Goal: Find specific page/section: Locate item on page

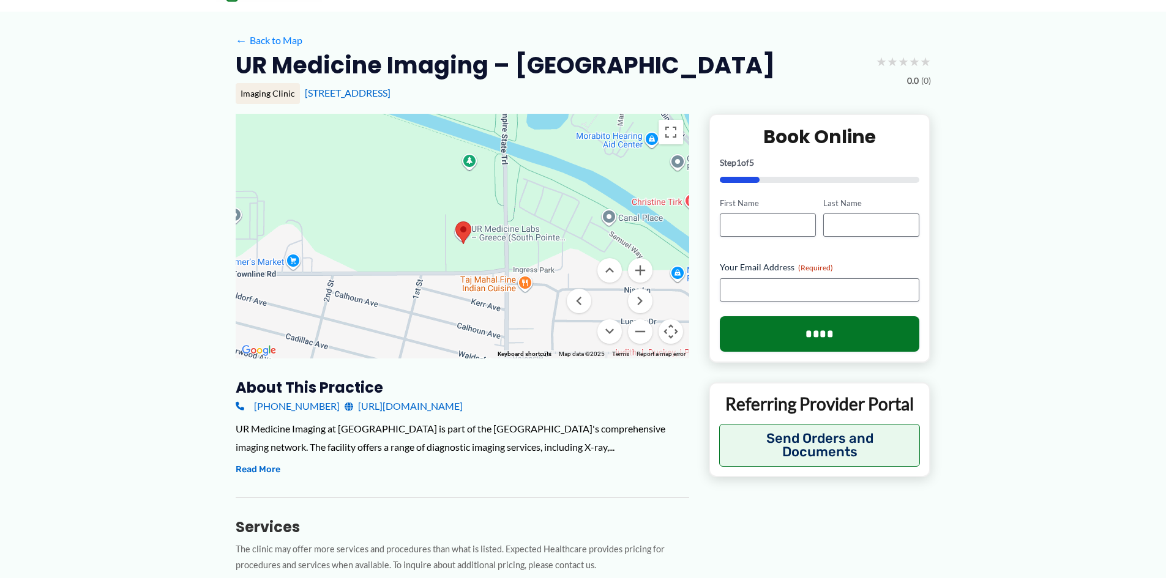
scroll to position [61, 0]
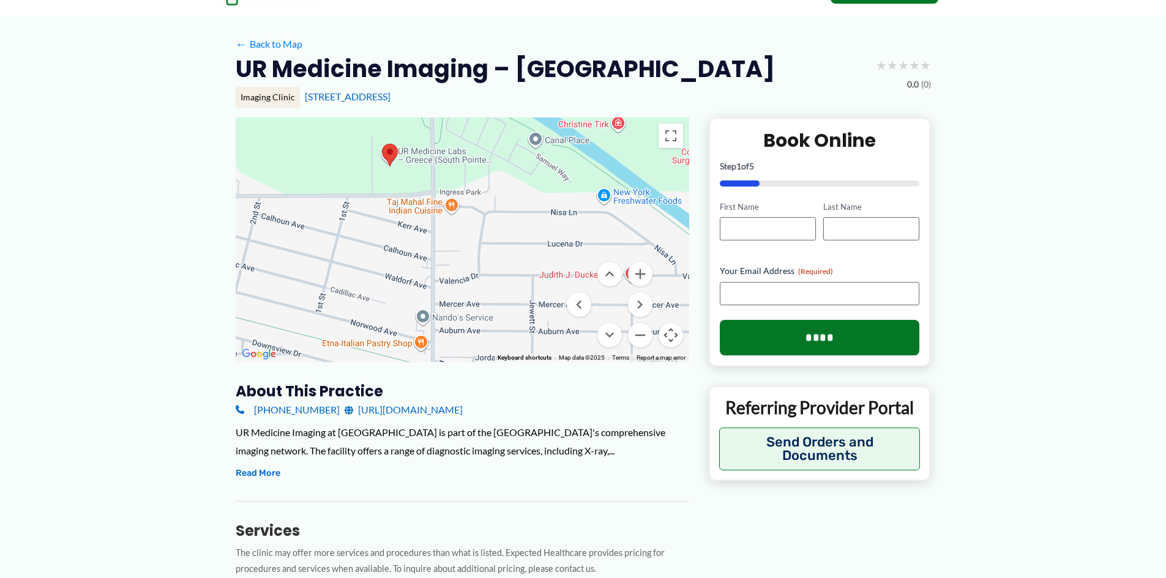
drag, startPoint x: 409, startPoint y: 233, endPoint x: 332, endPoint y: 151, distance: 113.4
click at [332, 151] on div at bounding box center [462, 239] width 453 height 245
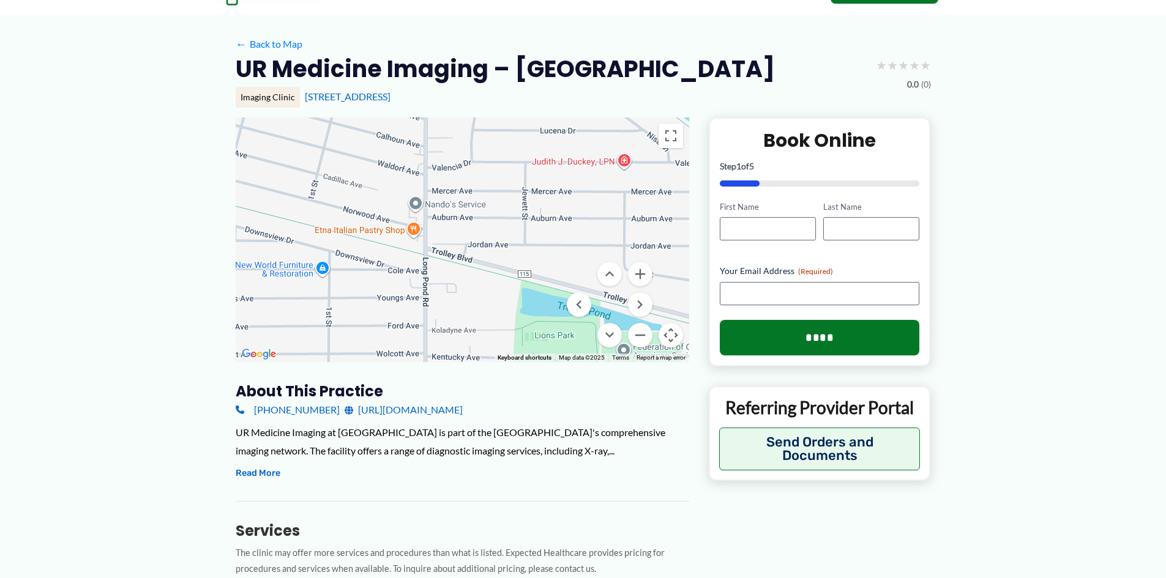
drag, startPoint x: 507, startPoint y: 305, endPoint x: 499, endPoint y: 183, distance: 122.1
click at [499, 183] on div at bounding box center [462, 239] width 453 height 245
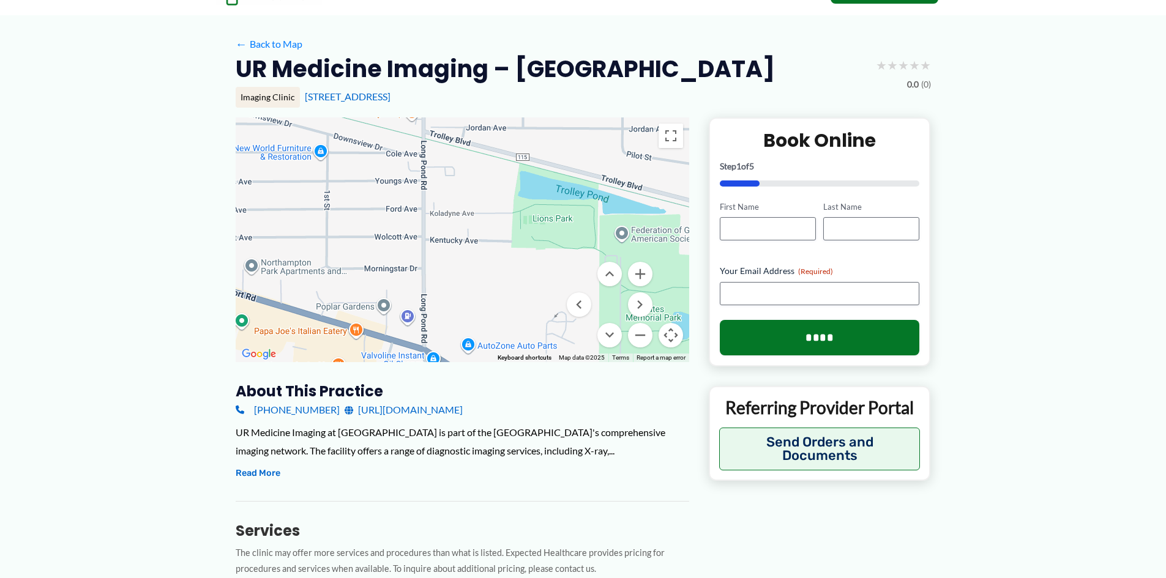
drag, startPoint x: 474, startPoint y: 288, endPoint x: 471, endPoint y: 169, distance: 118.8
click at [471, 169] on div at bounding box center [462, 239] width 453 height 245
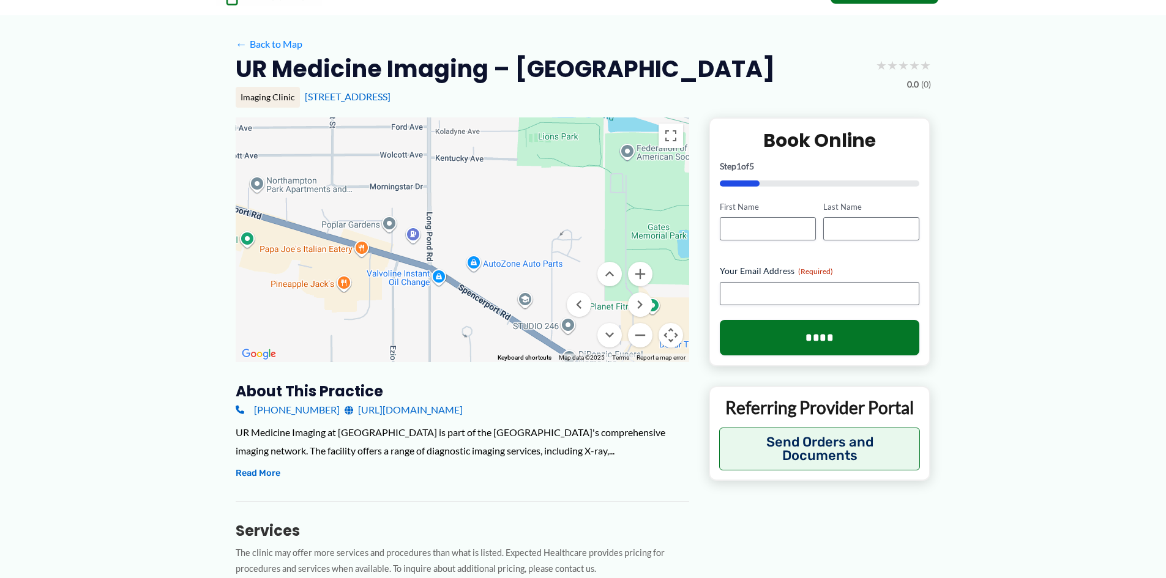
drag, startPoint x: 476, startPoint y: 306, endPoint x: 482, endPoint y: 220, distance: 86.5
click at [482, 220] on div at bounding box center [462, 239] width 453 height 245
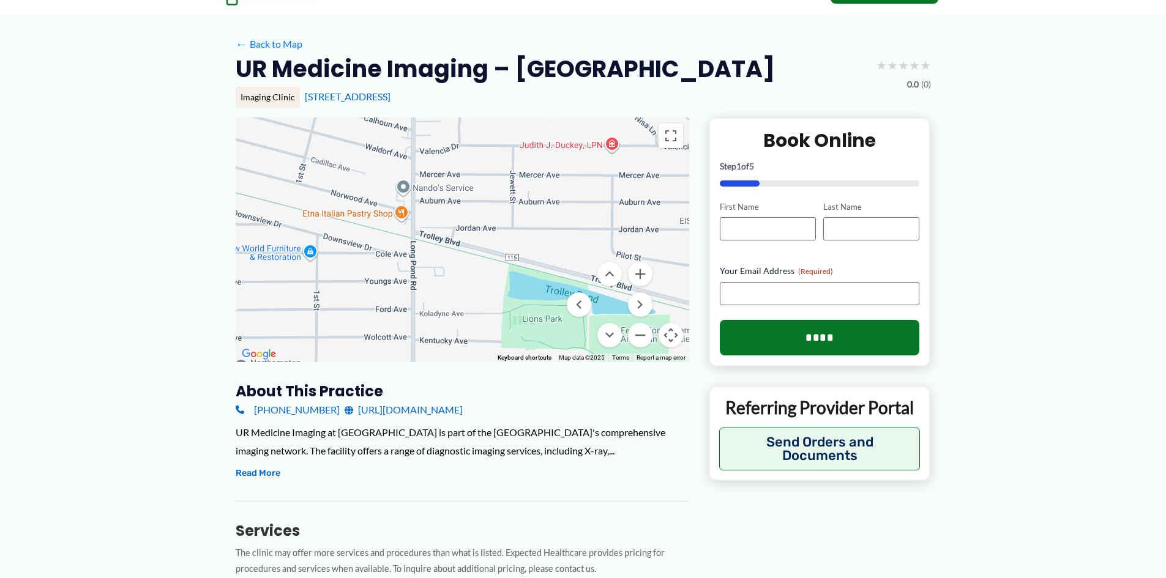
drag, startPoint x: 475, startPoint y: 204, endPoint x: 455, endPoint y: 371, distance: 167.7
click at [459, 392] on div "← Move left → Move right ↑ Move up ↓ Move down + Zoom in - Zoom out Home Jump l…" at bounding box center [462, 536] width 453 height 838
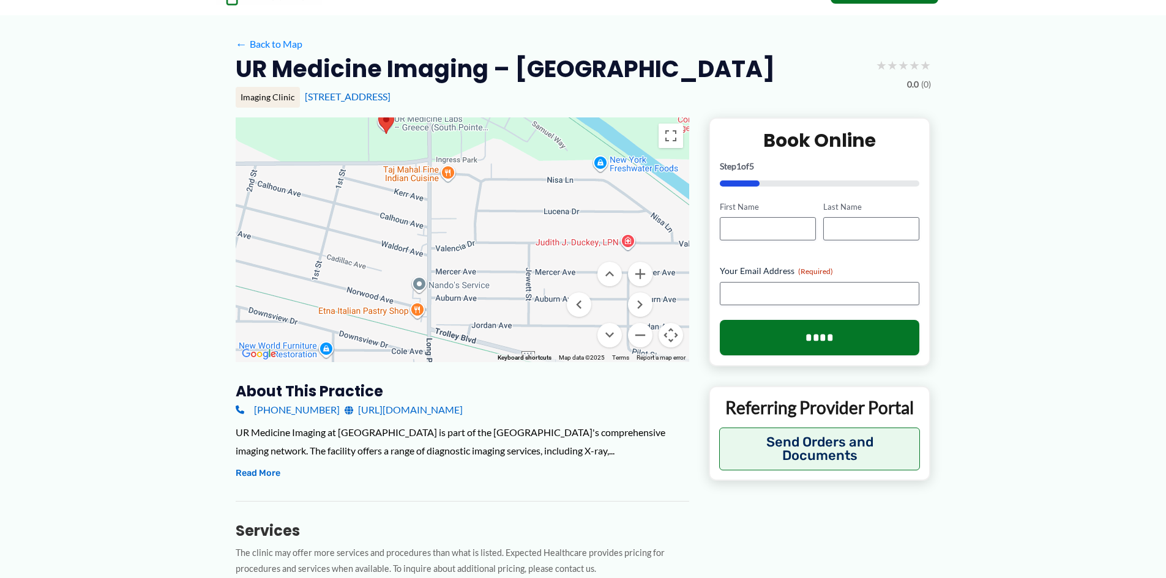
drag, startPoint x: 413, startPoint y: 228, endPoint x: 430, endPoint y: 327, distance: 99.9
click at [430, 327] on div at bounding box center [462, 239] width 453 height 245
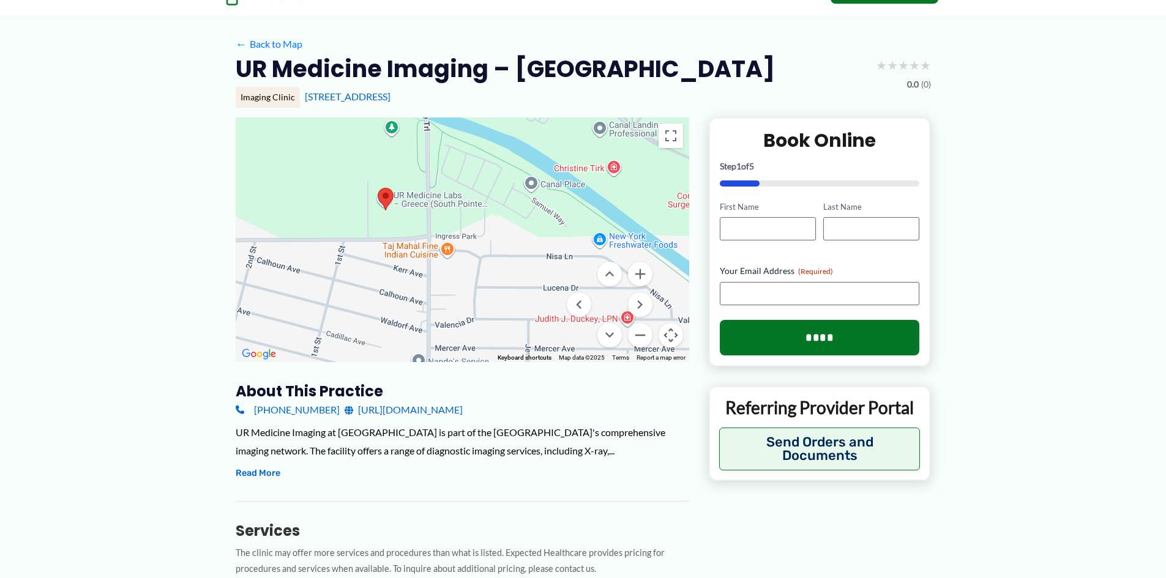
drag, startPoint x: 434, startPoint y: 163, endPoint x: 433, endPoint y: 243, distance: 80.2
click at [433, 243] on div at bounding box center [462, 239] width 453 height 245
